Goal: Information Seeking & Learning: Learn about a topic

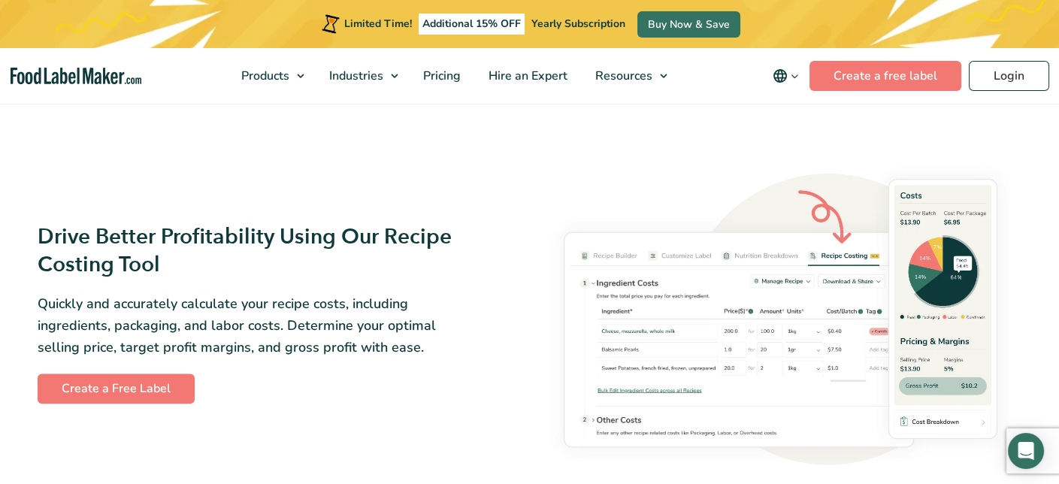
scroll to position [2781, 0]
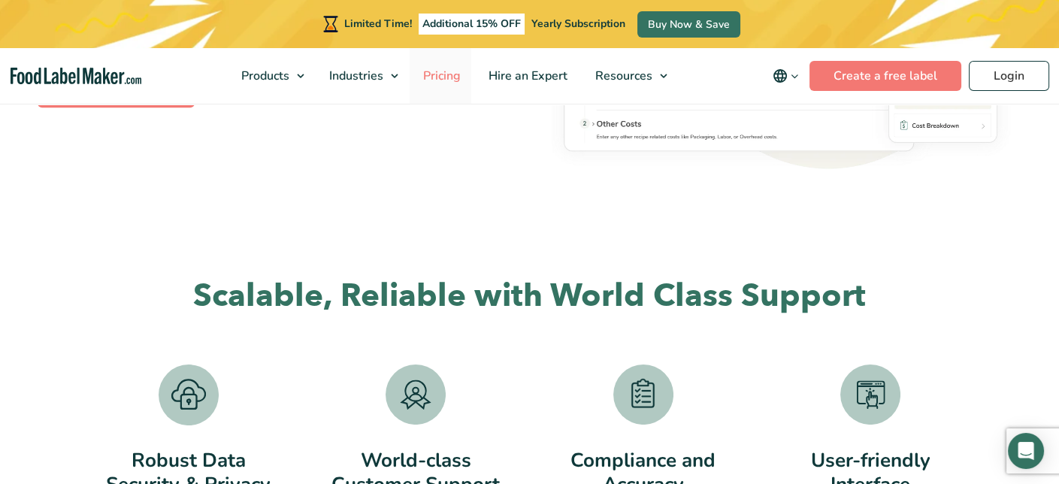
click at [455, 73] on span "Pricing" at bounding box center [441, 76] width 44 height 17
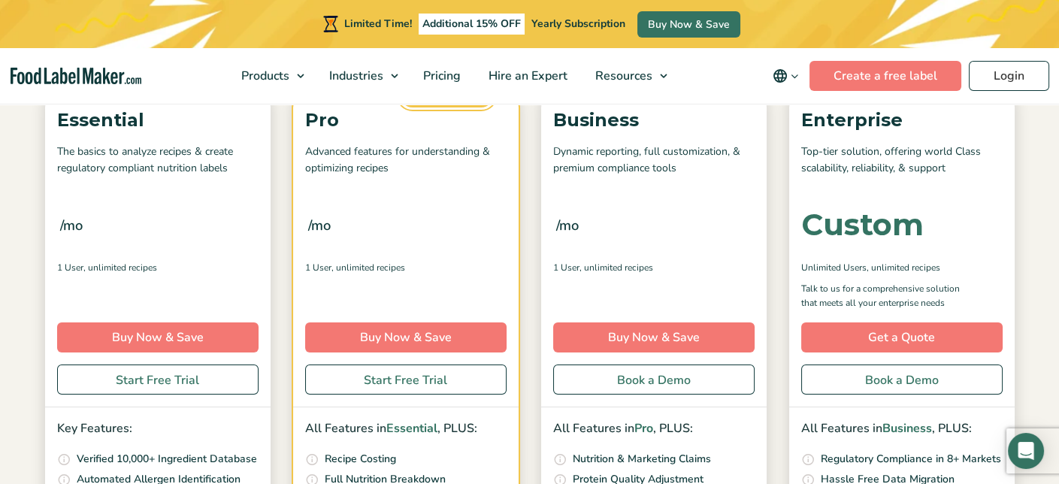
scroll to position [225, 0]
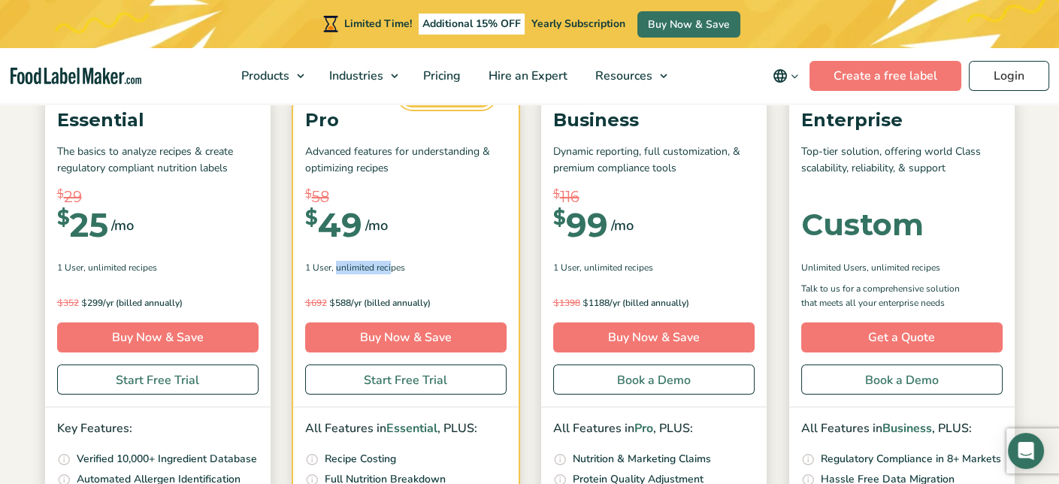
drag, startPoint x: 337, startPoint y: 263, endPoint x: 392, endPoint y: 265, distance: 54.9
click at [392, 265] on span ", Unlimited Recipes" at bounding box center [368, 268] width 74 height 14
drag, startPoint x: 112, startPoint y: 263, endPoint x: 74, endPoint y: 263, distance: 37.6
click at [74, 263] on div "1 User , Unlimited Recipes" at bounding box center [157, 268] width 201 height 14
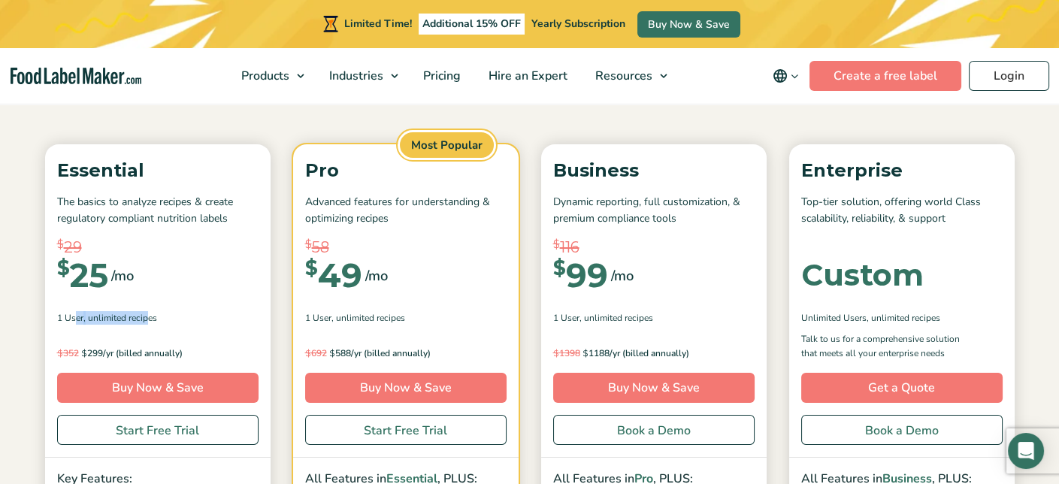
scroll to position [150, 0]
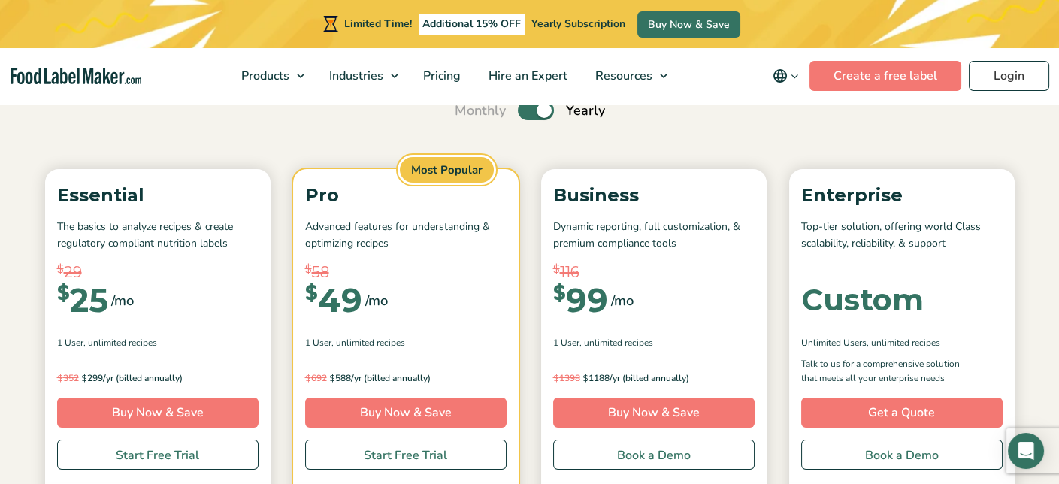
click at [537, 116] on label "Toggle" at bounding box center [536, 111] width 36 height 20
click at [468, 116] on input "Toggle" at bounding box center [463, 111] width 10 height 10
checkbox input "false"
